Goal: Task Accomplishment & Management: Manage account settings

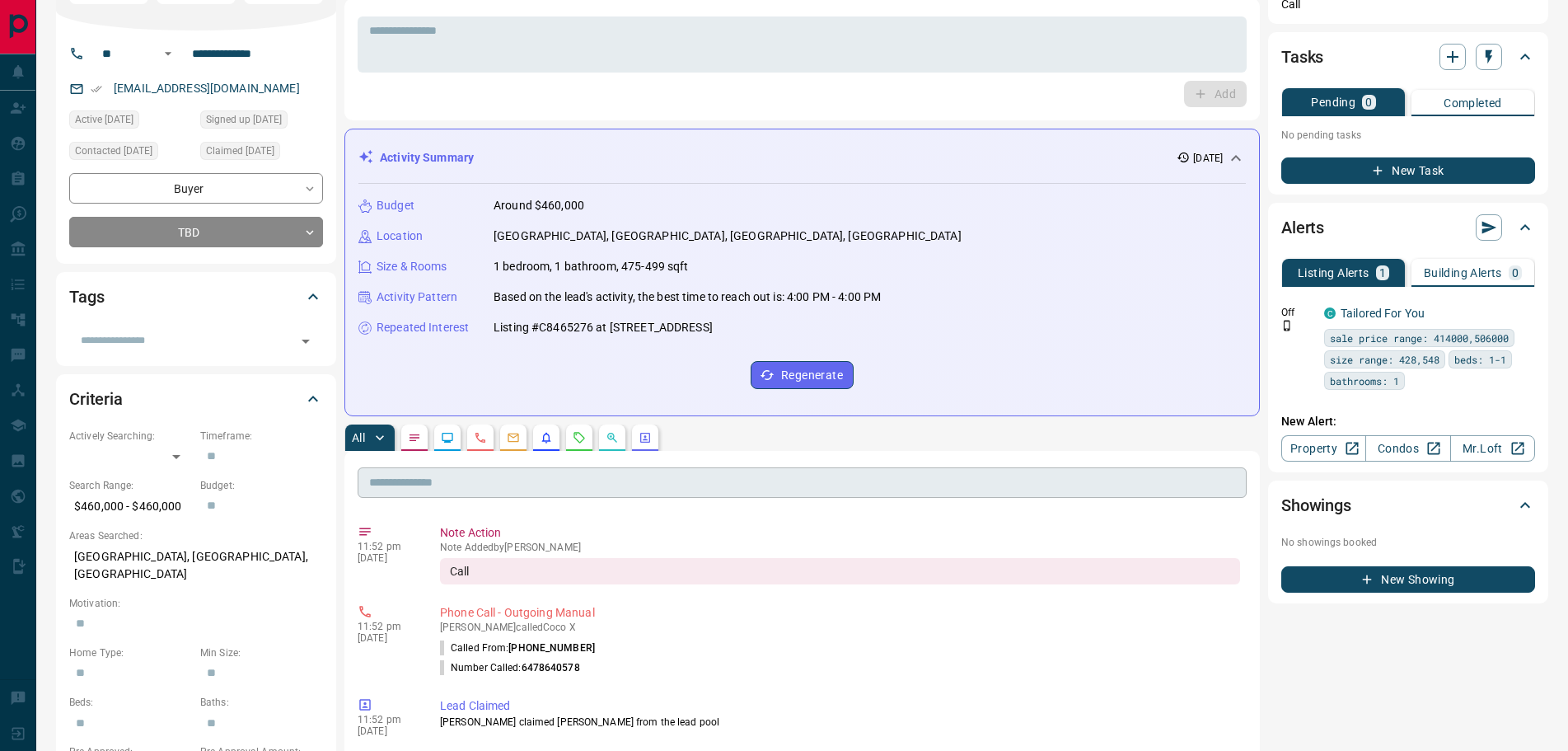
scroll to position [247, 0]
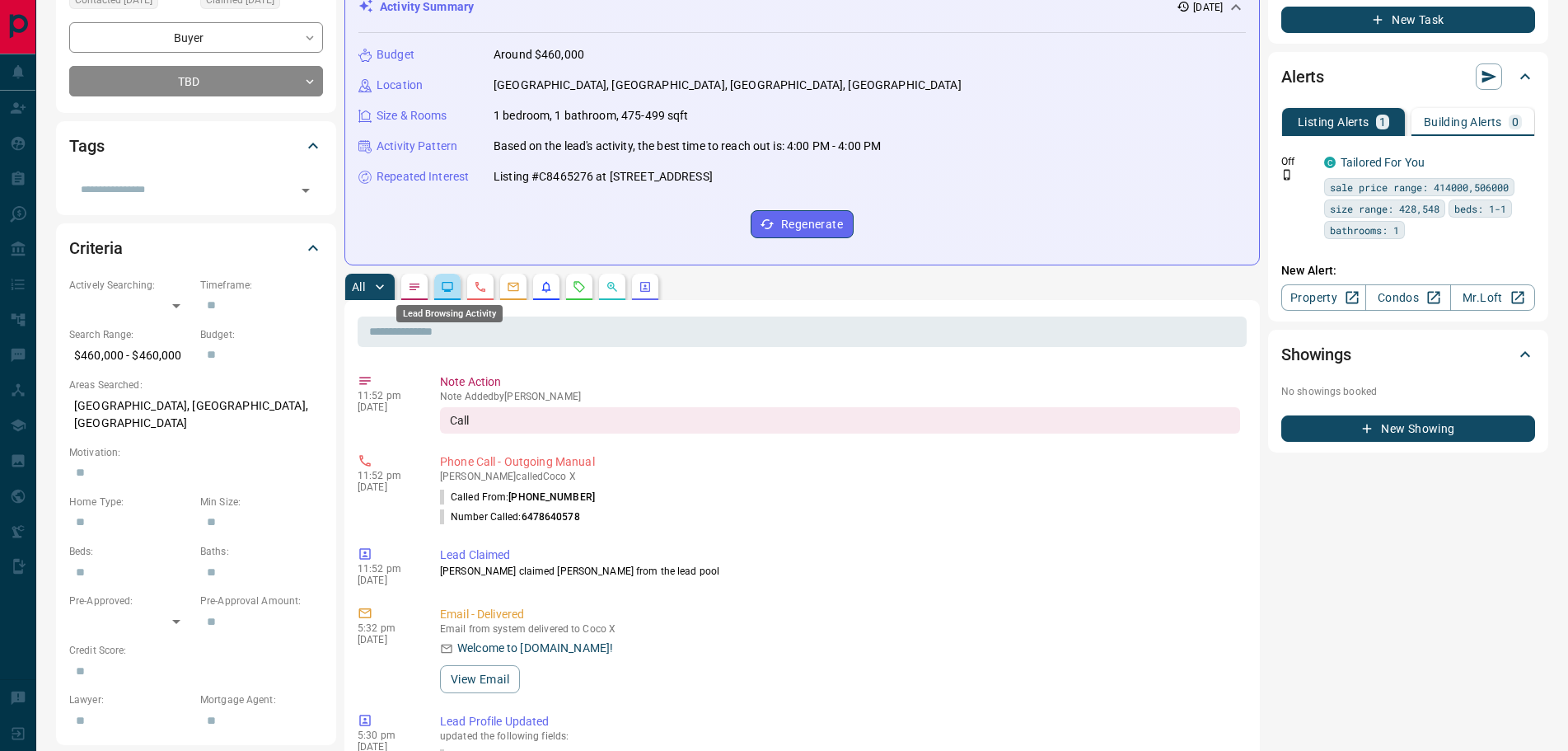
click at [452, 285] on icon "Lead Browsing Activity" at bounding box center [447, 287] width 13 height 13
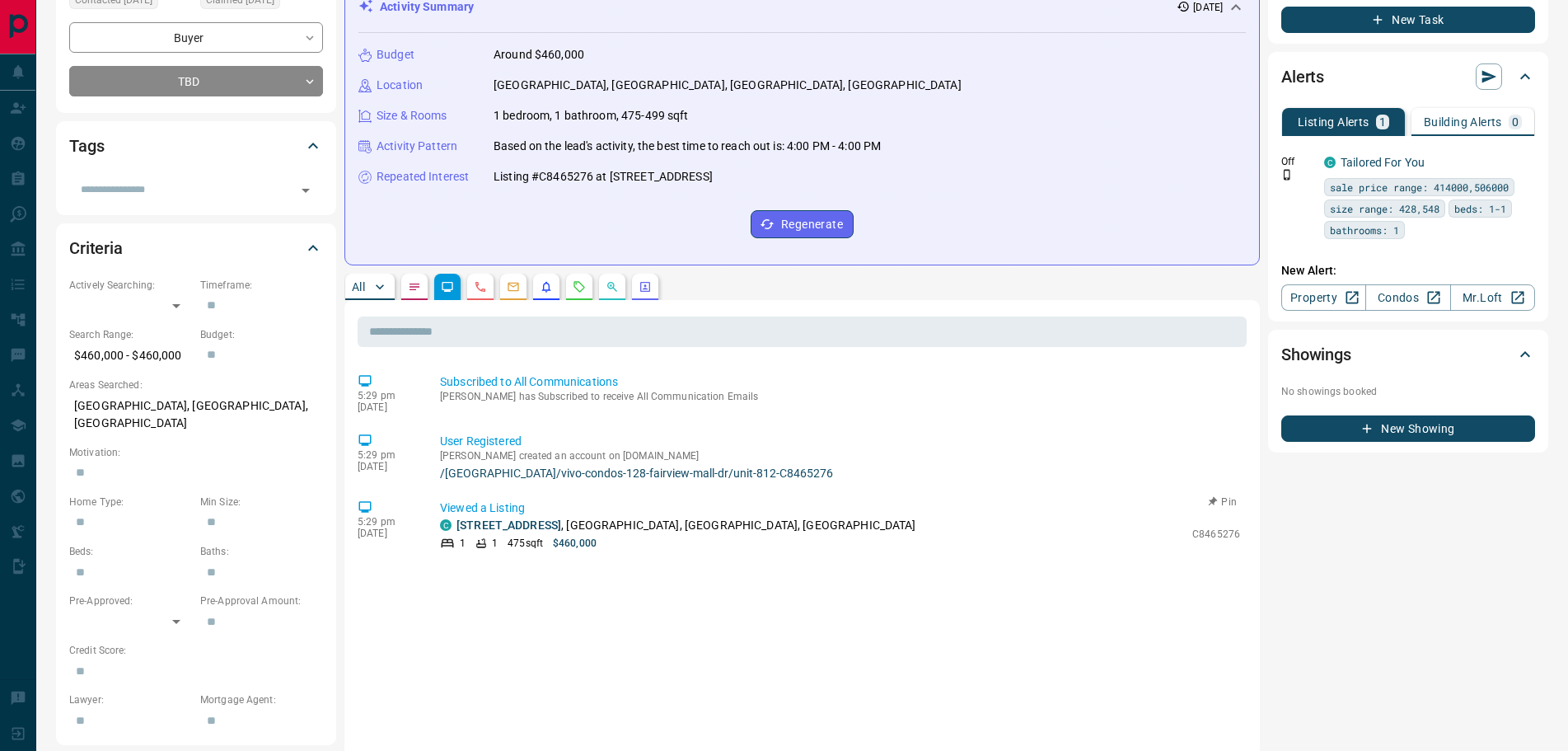
scroll to position [577, 0]
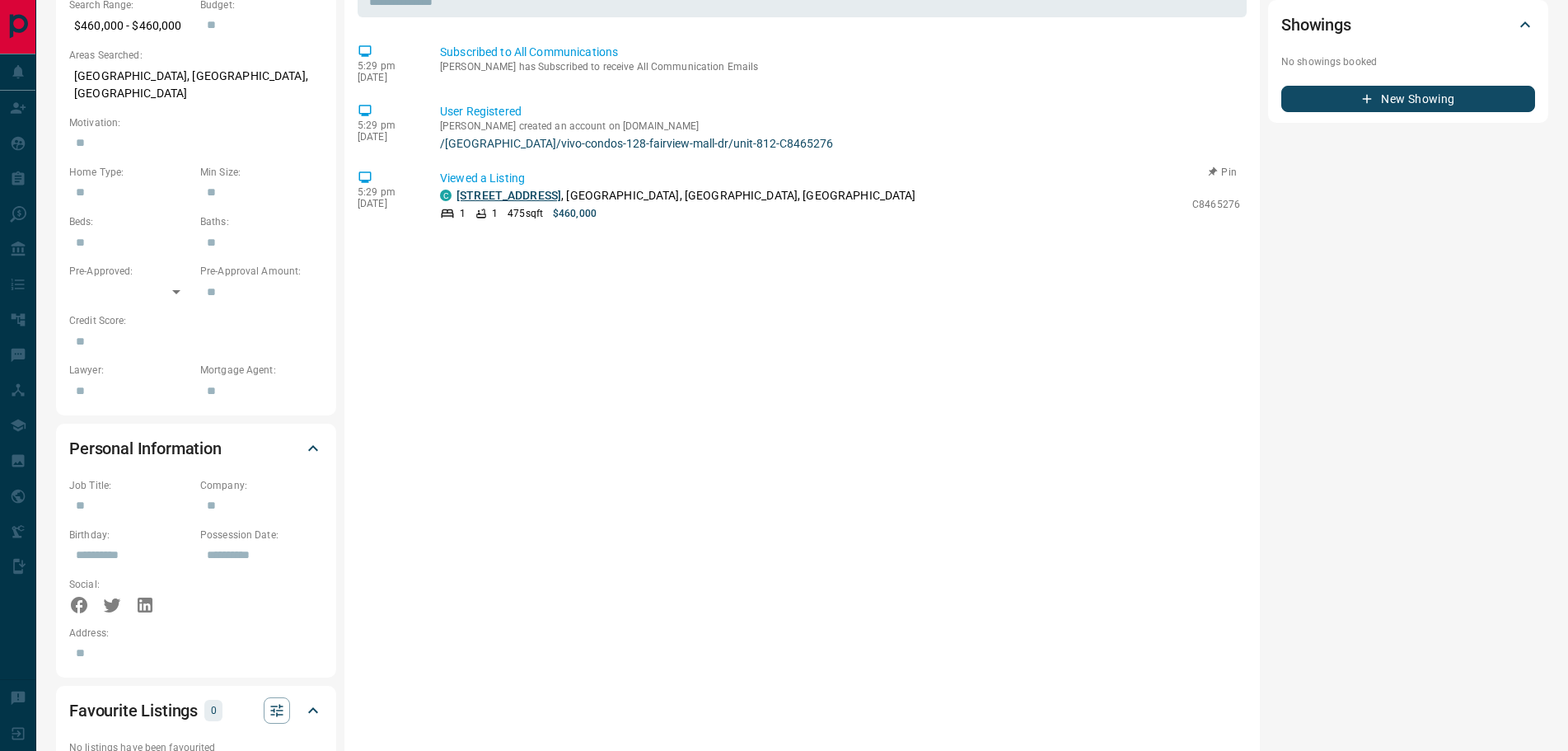
click at [509, 195] on link "[STREET_ADDRESS]" at bounding box center [508, 195] width 105 height 13
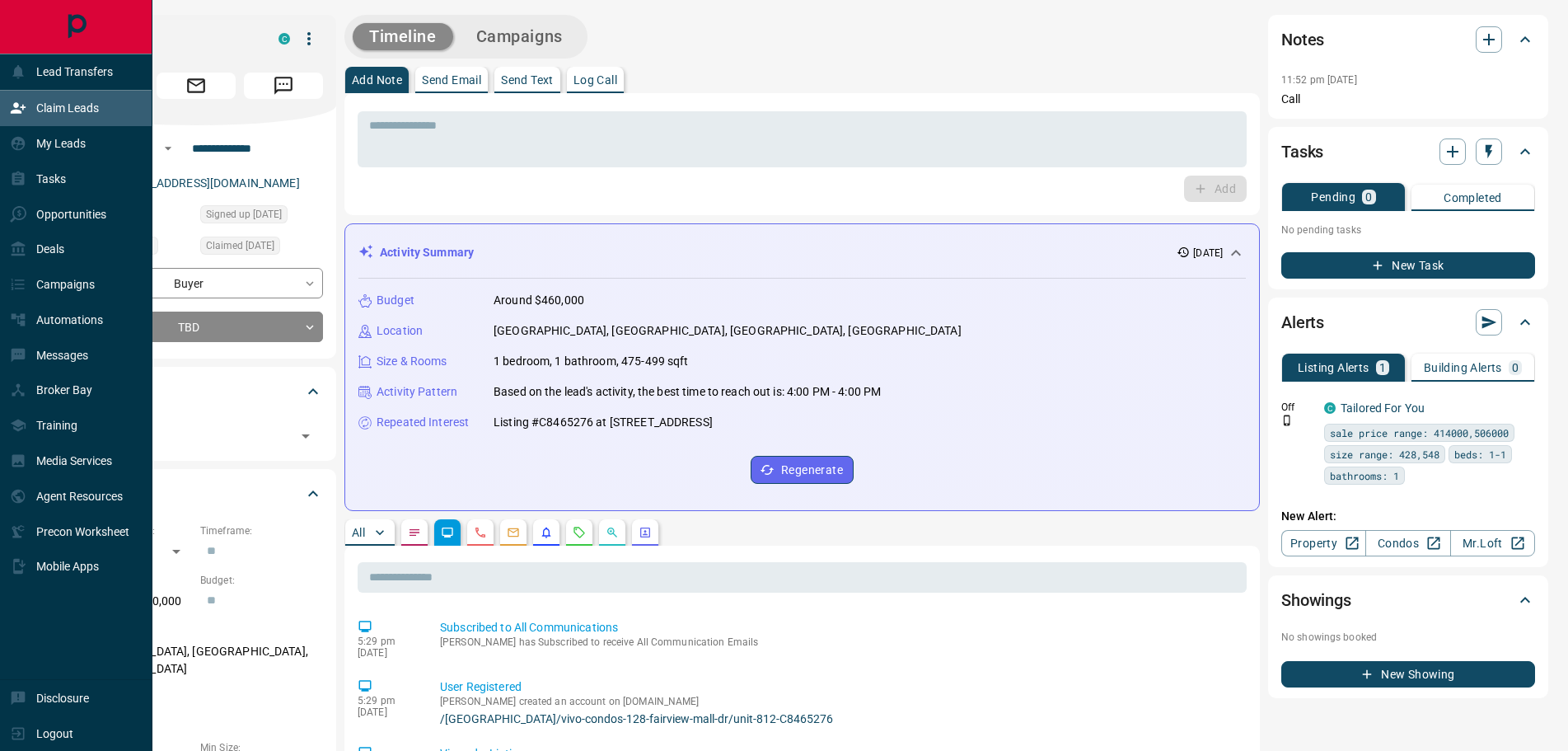
scroll to position [0, 0]
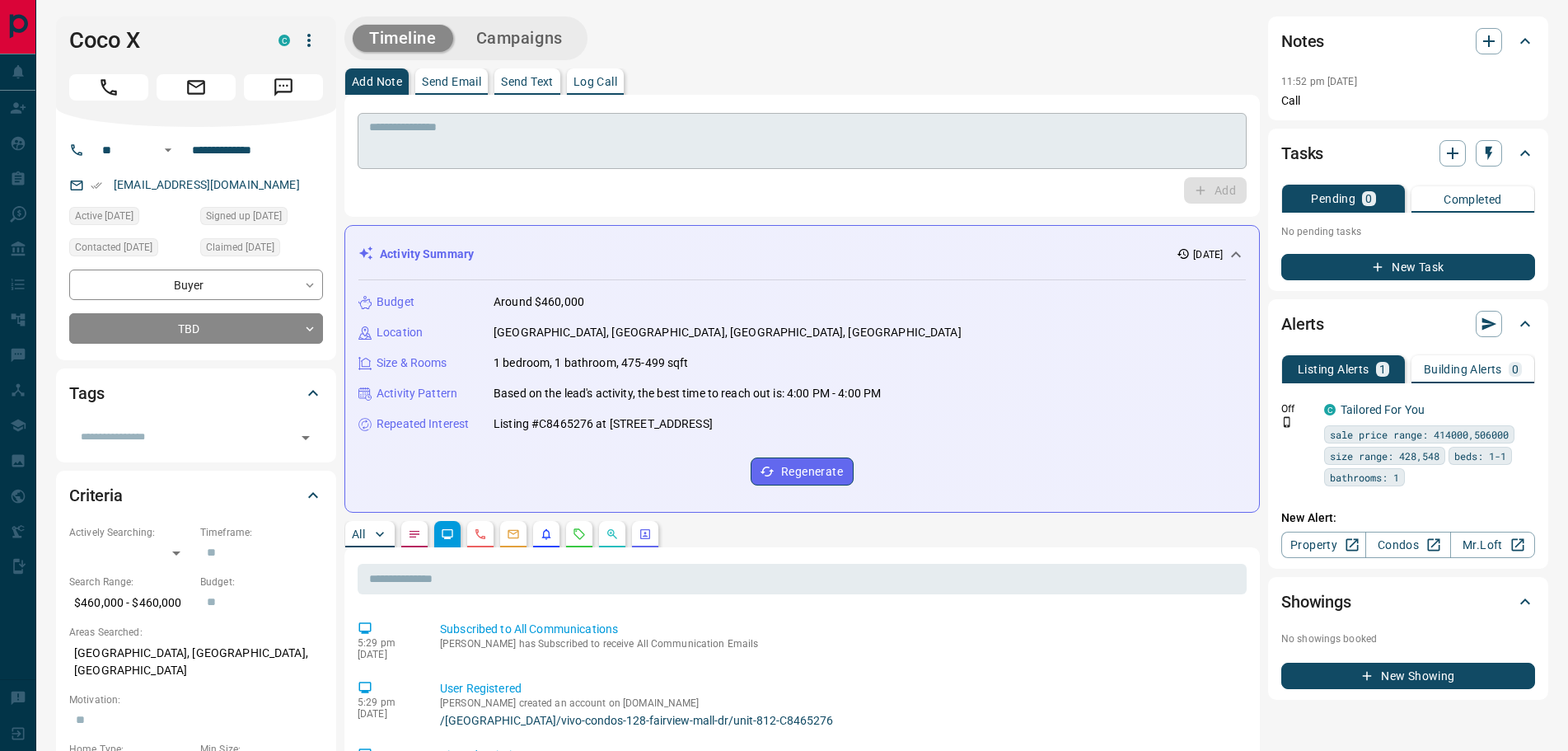
click at [458, 152] on textarea at bounding box center [802, 141] width 866 height 42
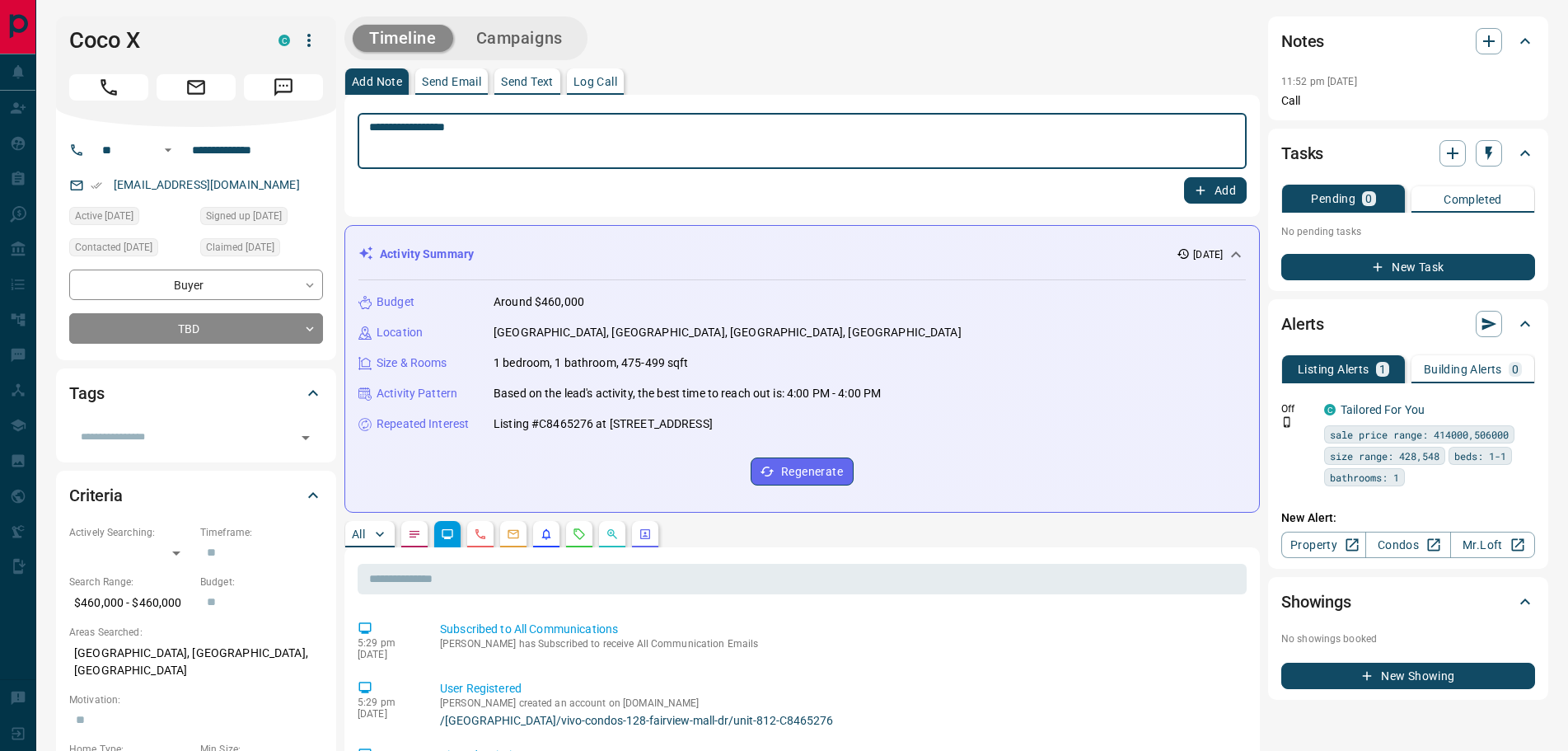
type textarea "**********"
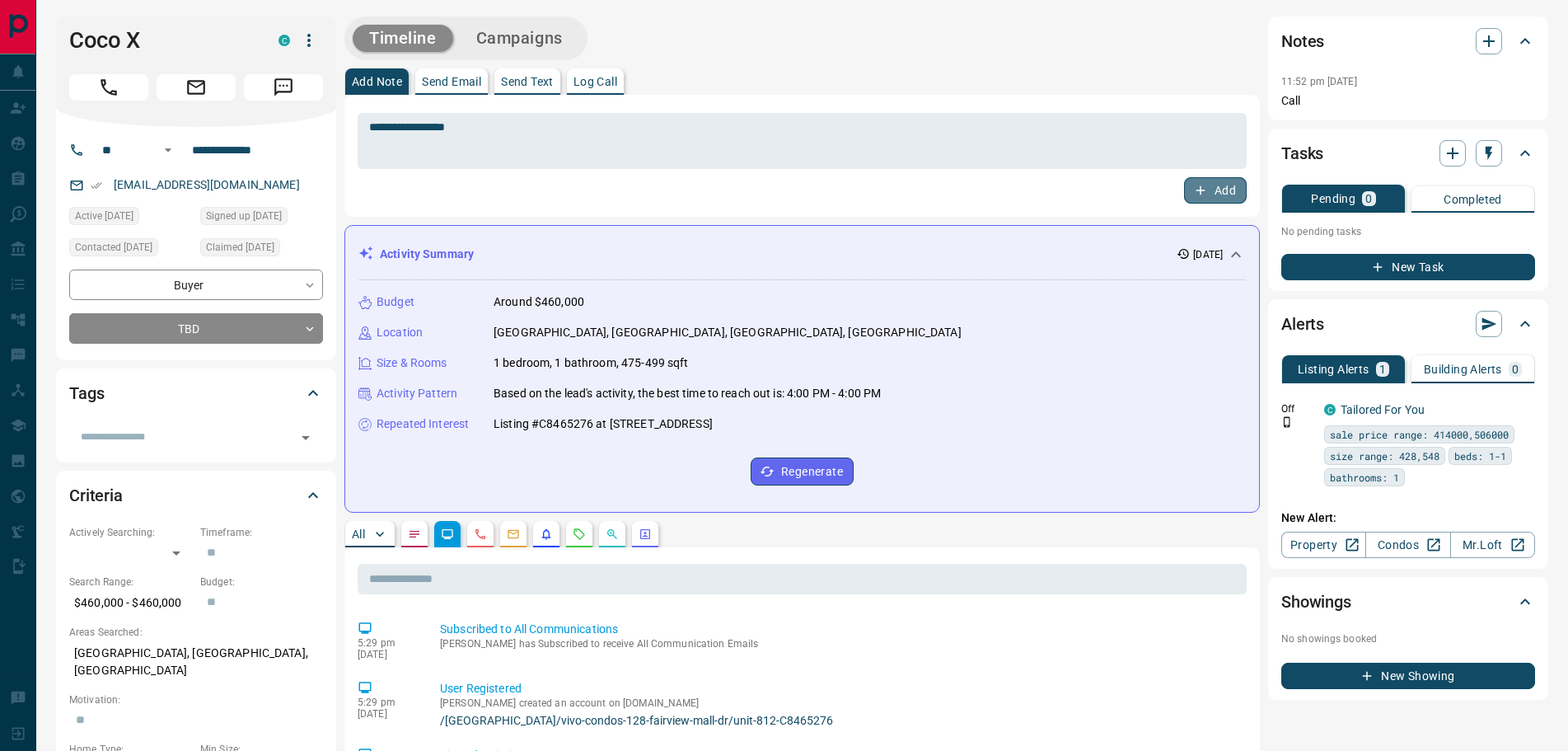
drag, startPoint x: 1217, startPoint y: 195, endPoint x: 751, endPoint y: 225, distance: 467.0
click at [1215, 194] on button "Add" at bounding box center [1215, 190] width 63 height 26
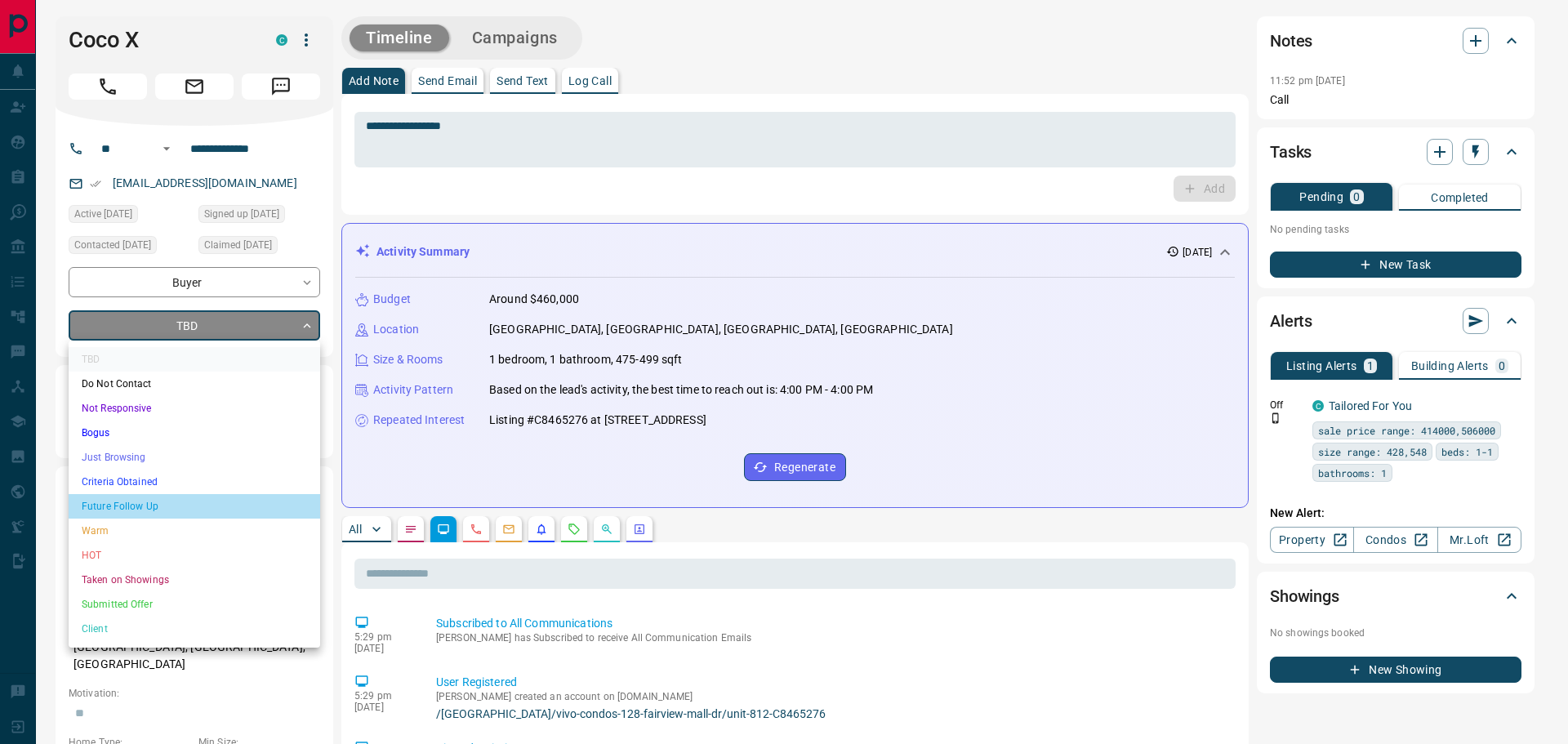
click at [151, 499] on li "Future Follow Up" at bounding box center [194, 506] width 252 height 25
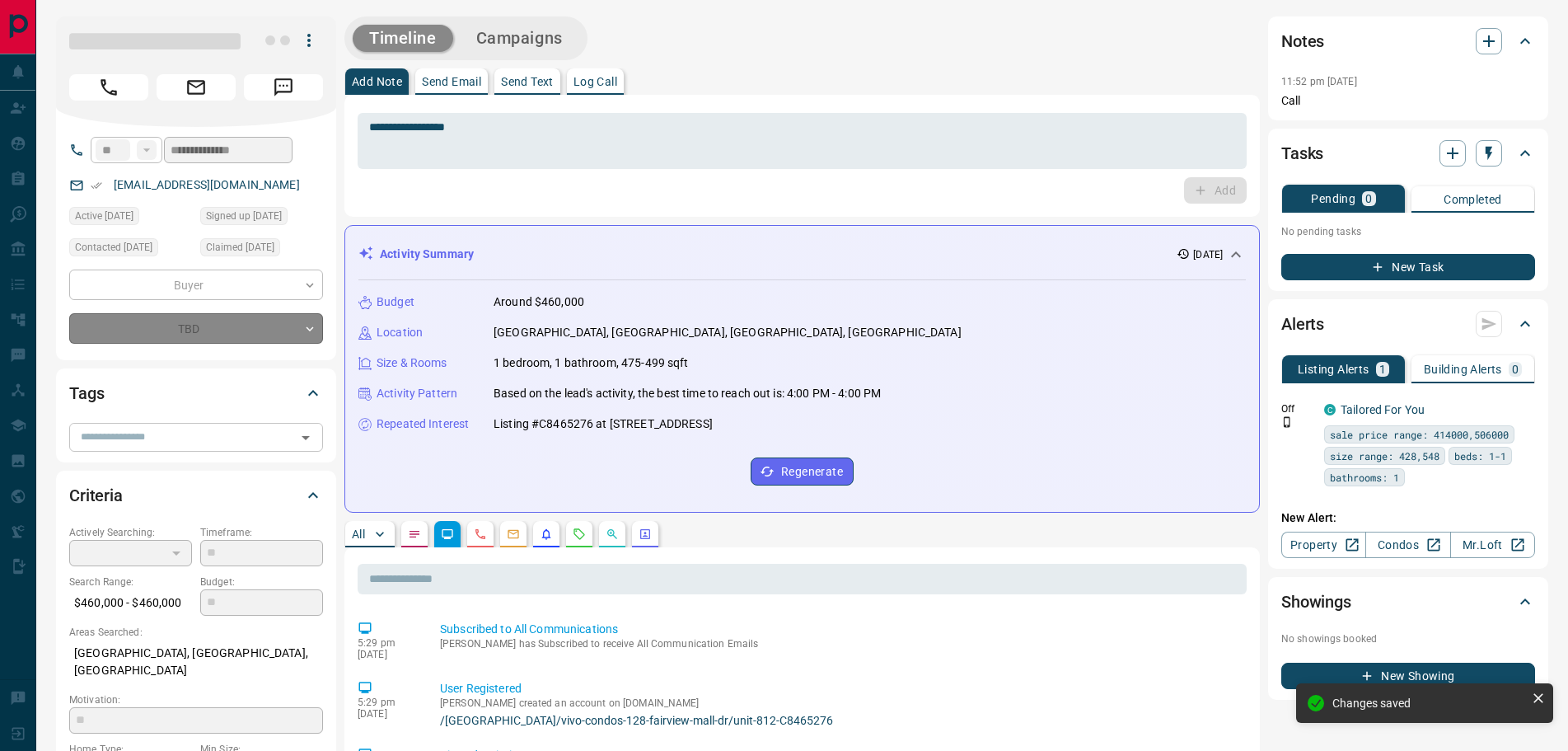
type input "*"
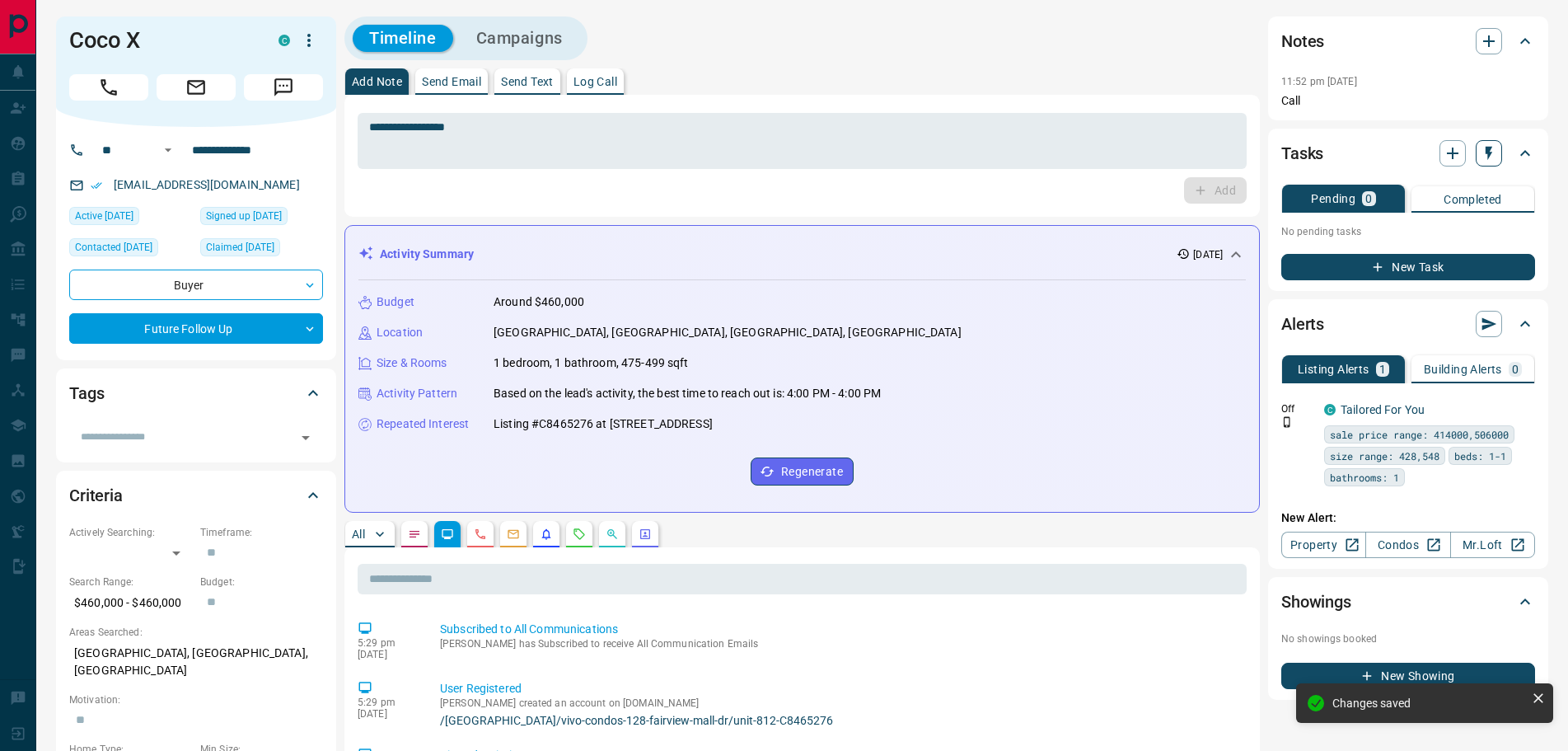
click at [1491, 155] on icon "button" at bounding box center [1489, 153] width 16 height 16
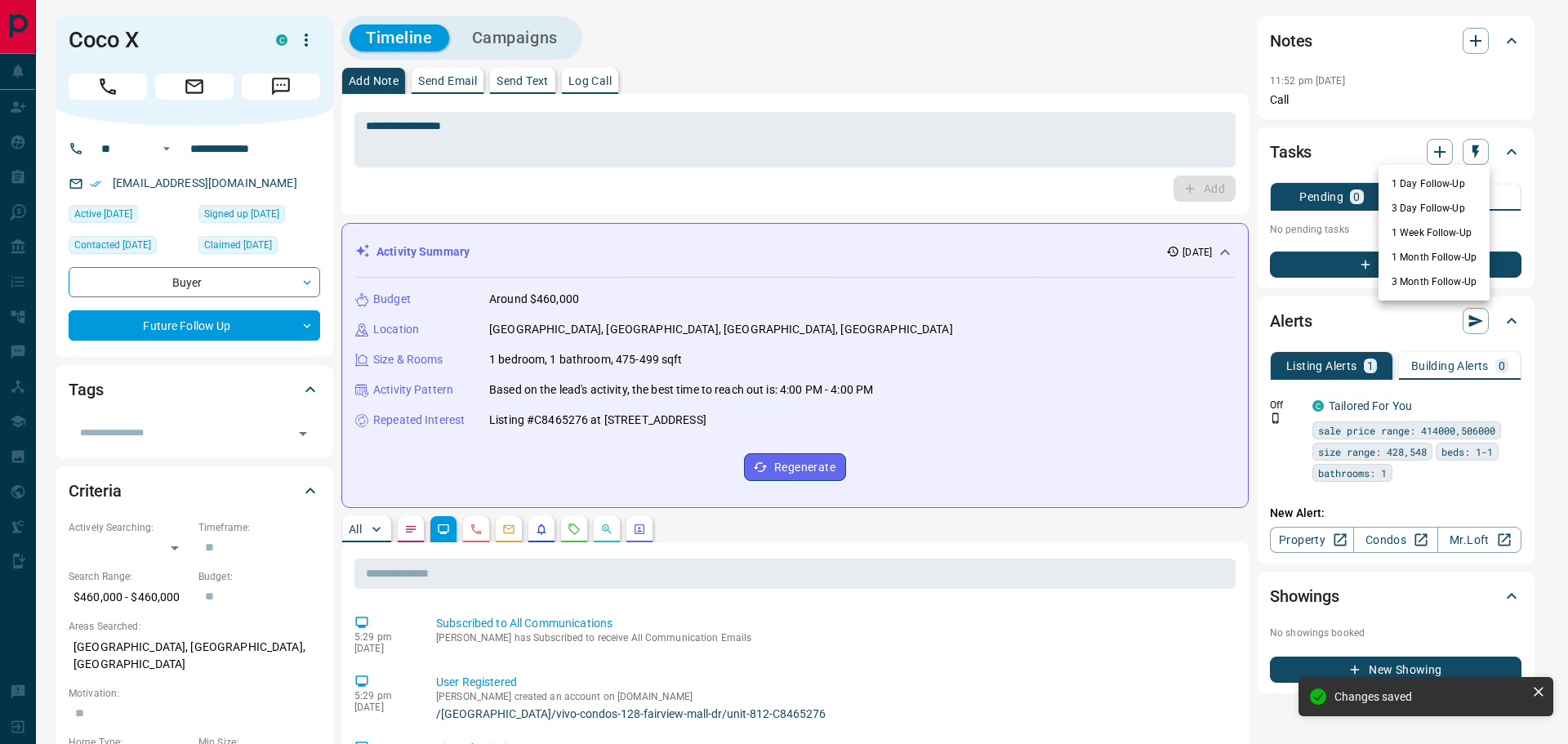
click at [1413, 207] on li "3 Day Follow-Up" at bounding box center [1434, 208] width 111 height 25
